Goal: Information Seeking & Learning: Check status

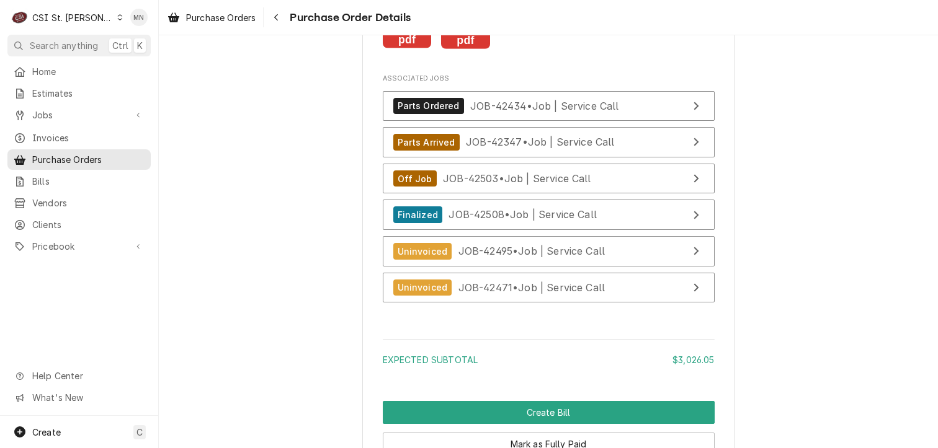
scroll to position [4351, 0]
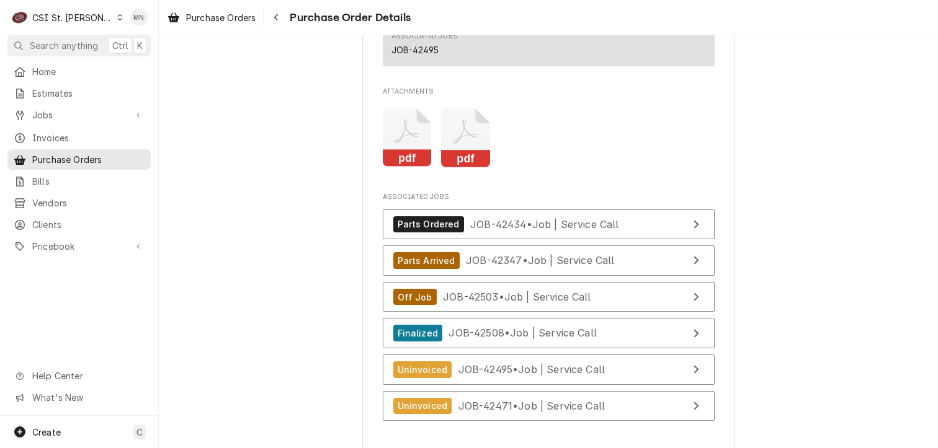
click at [393, 167] on icon "Attachments" at bounding box center [407, 138] width 49 height 59
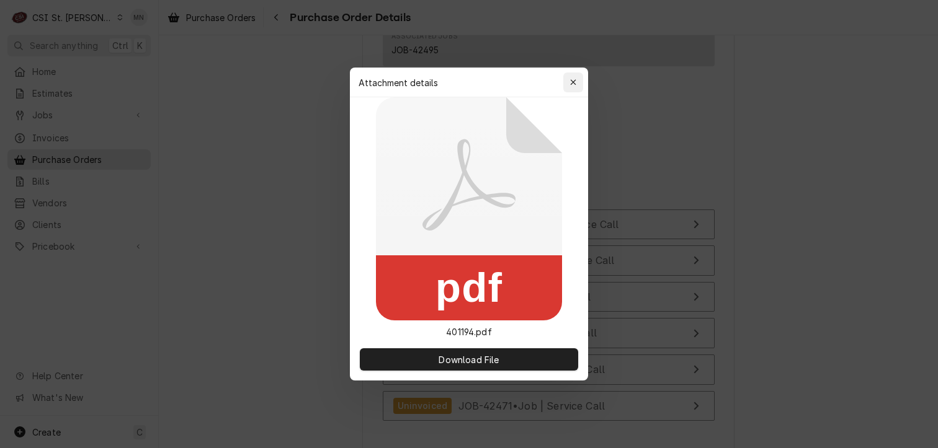
click at [570, 86] on icon "button" at bounding box center [573, 82] width 7 height 9
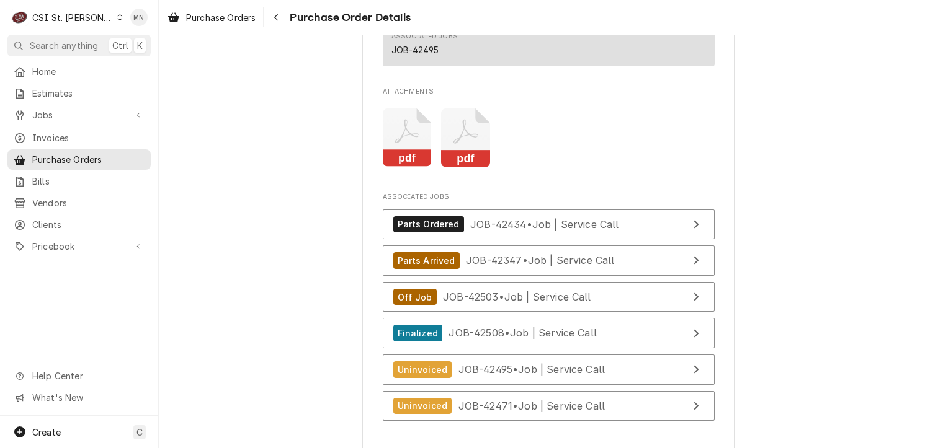
click at [453, 167] on icon "Attachments" at bounding box center [465, 138] width 49 height 59
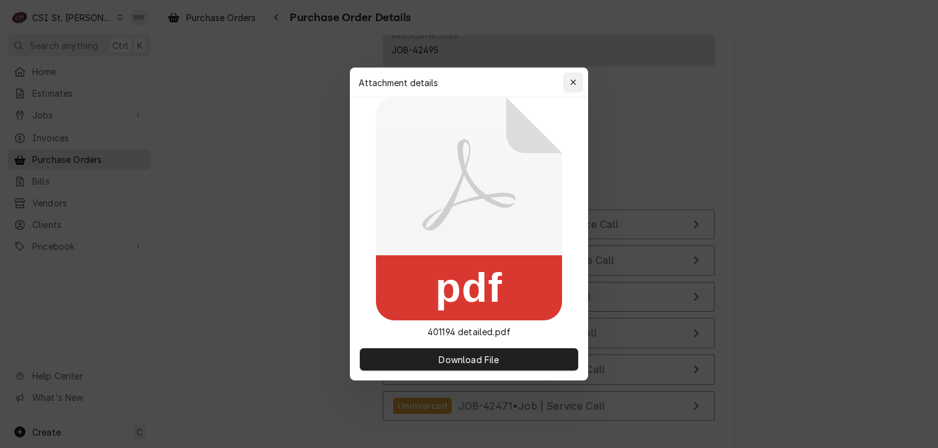
click at [570, 81] on icon "button" at bounding box center [573, 82] width 7 height 9
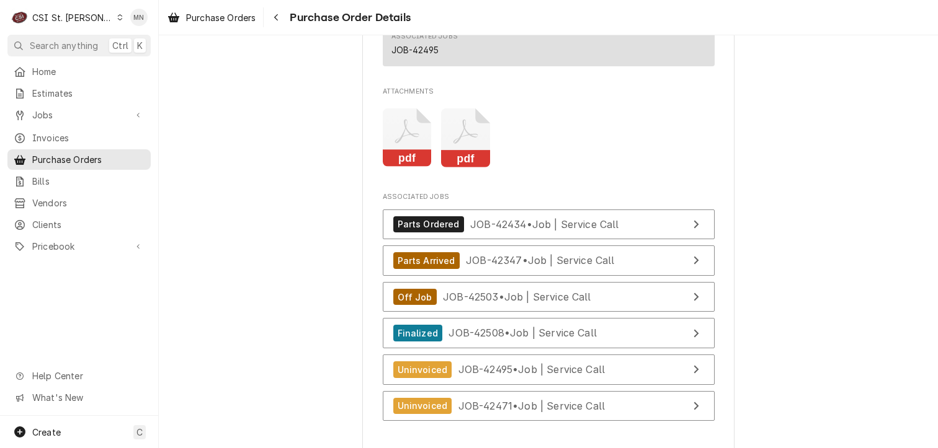
click at [393, 165] on icon "Attachments" at bounding box center [407, 138] width 49 height 59
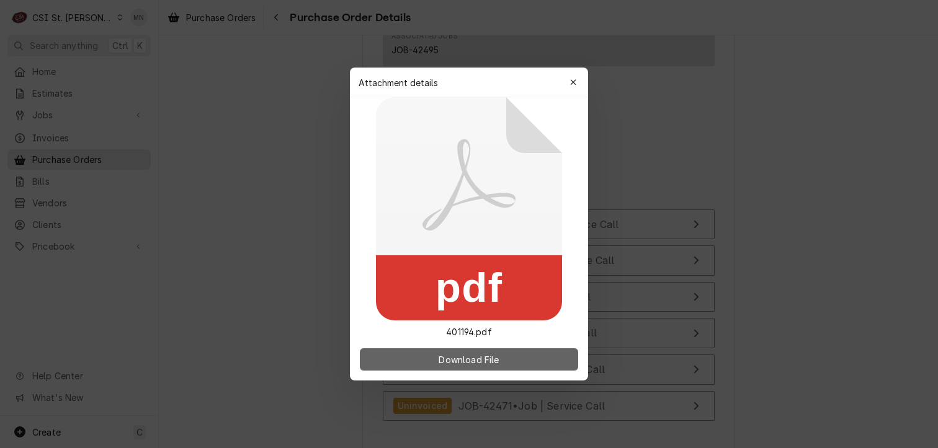
click at [446, 353] on span "Download File" at bounding box center [468, 359] width 65 height 13
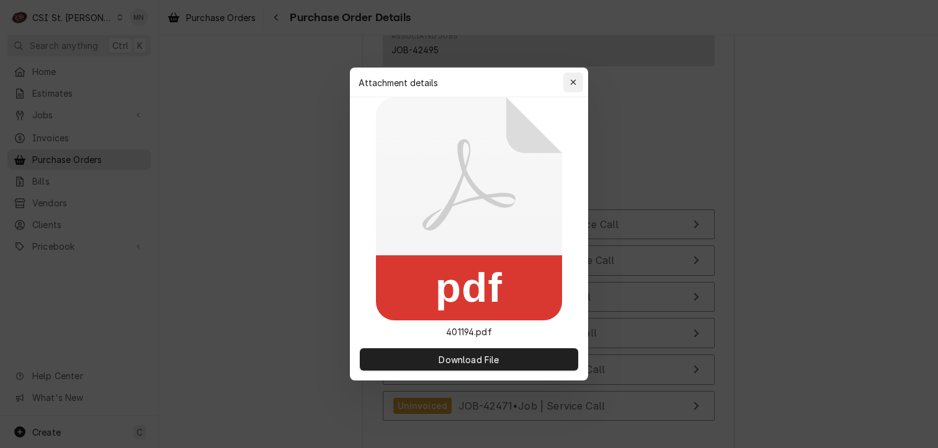
click at [572, 78] on icon "button" at bounding box center [573, 82] width 7 height 9
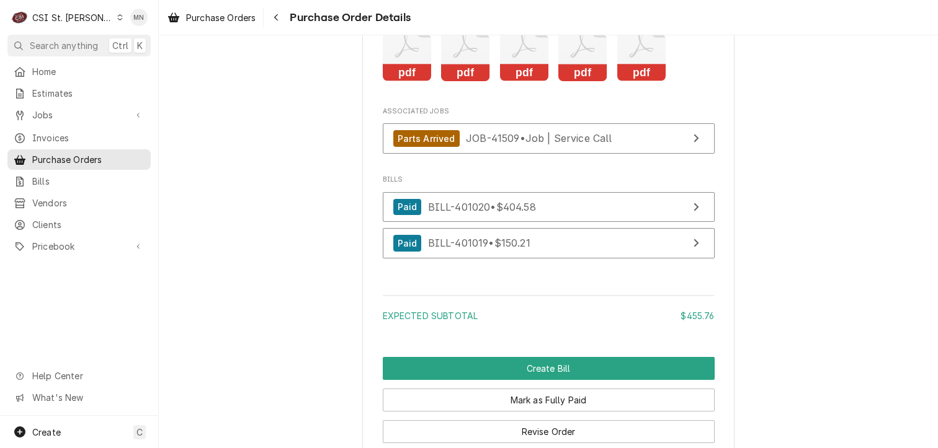
scroll to position [3224, 0]
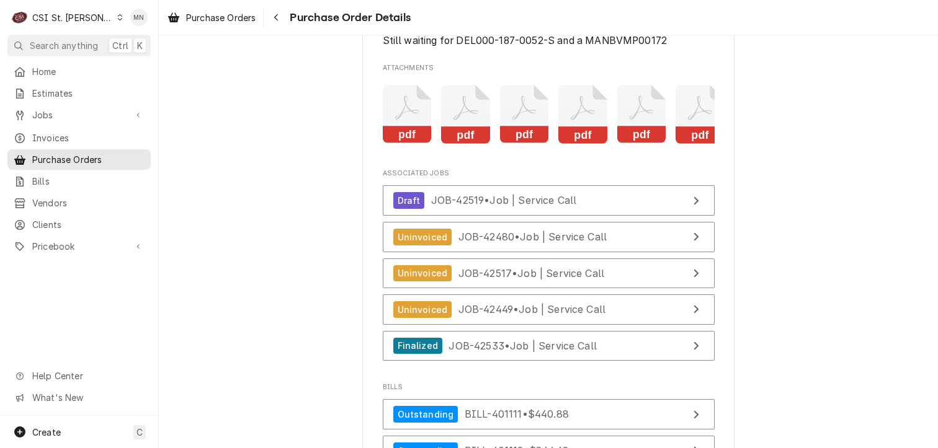
scroll to position [3076, 0]
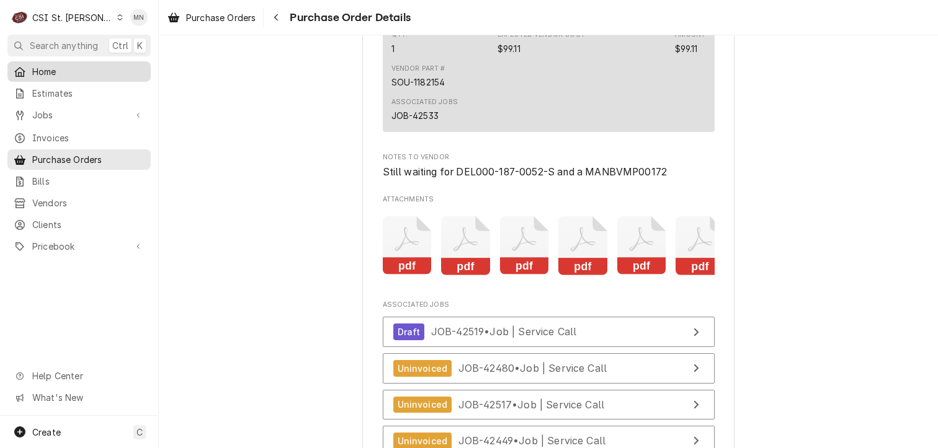
click at [47, 68] on span "Home" at bounding box center [88, 71] width 112 height 13
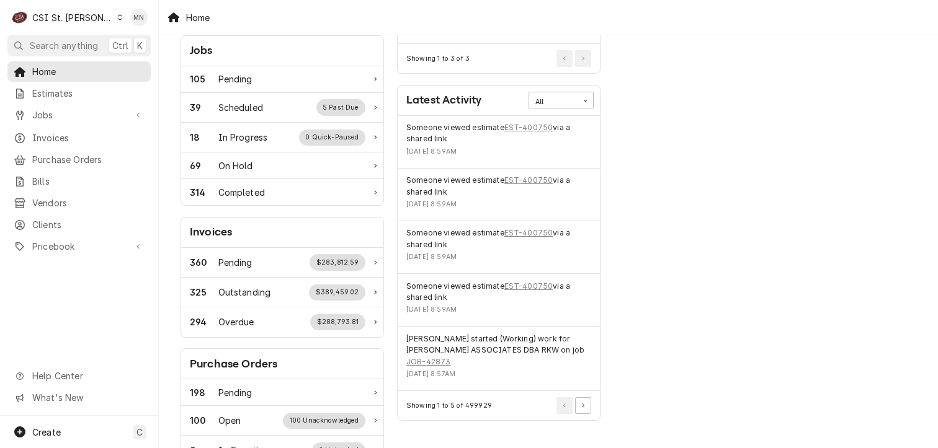
scroll to position [248, 0]
